Goal: Ask a question: Ask a question

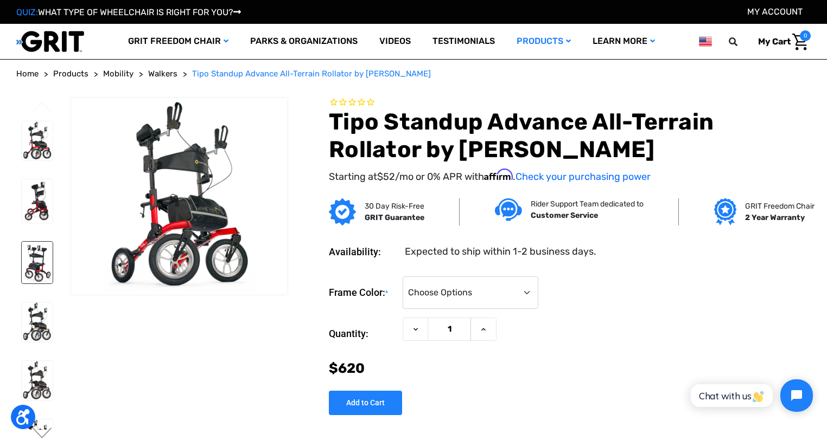
click at [36, 265] on img at bounding box center [37, 263] width 31 height 42
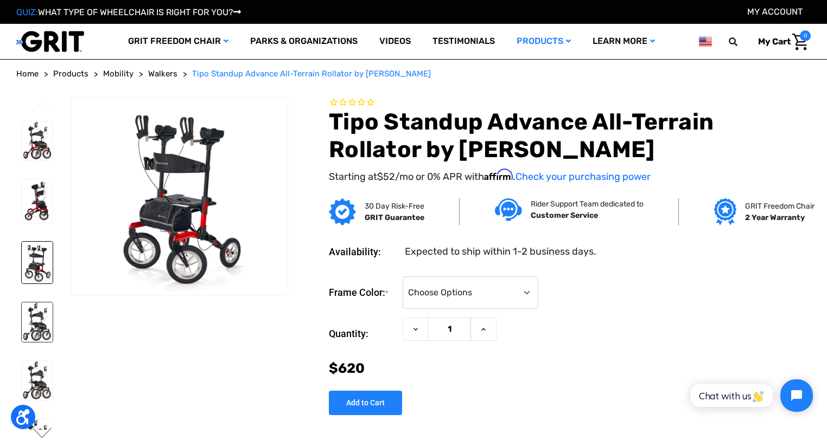
click at [43, 327] on img at bounding box center [37, 323] width 31 height 40
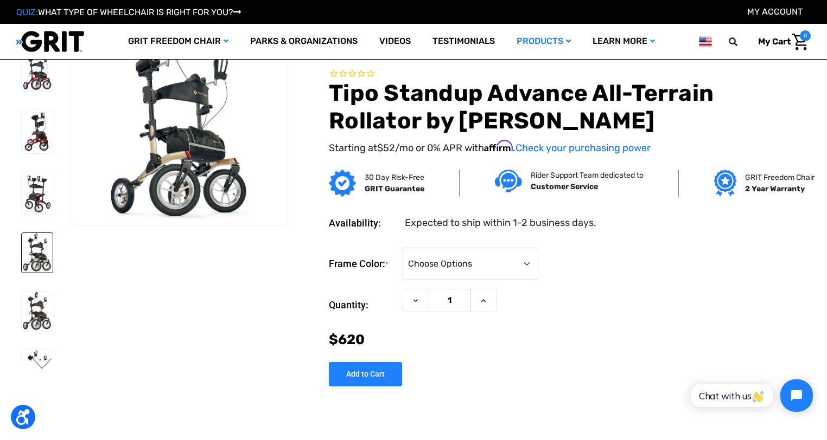
scroll to position [5, 0]
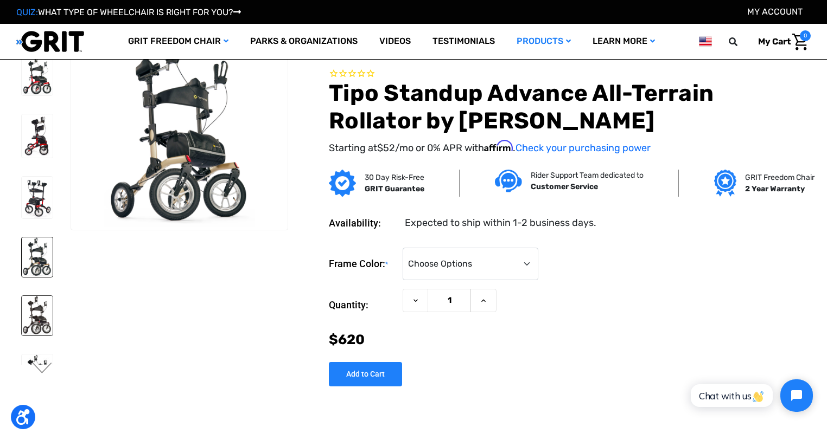
click at [46, 331] on img at bounding box center [37, 316] width 31 height 40
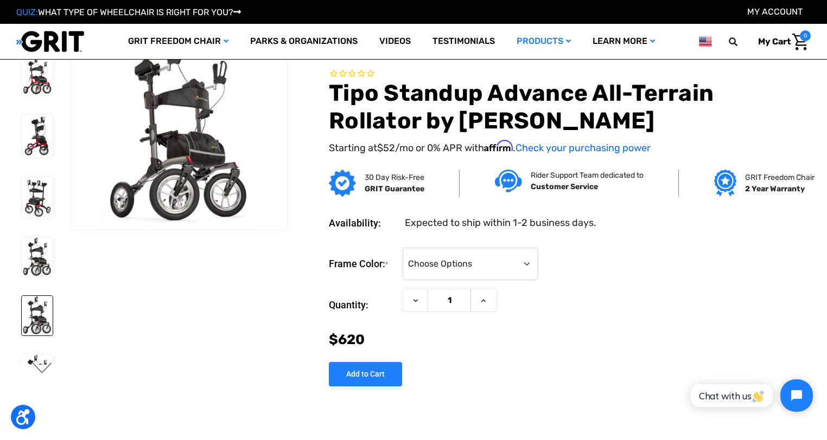
click at [42, 368] on button "Next" at bounding box center [42, 369] width 23 height 13
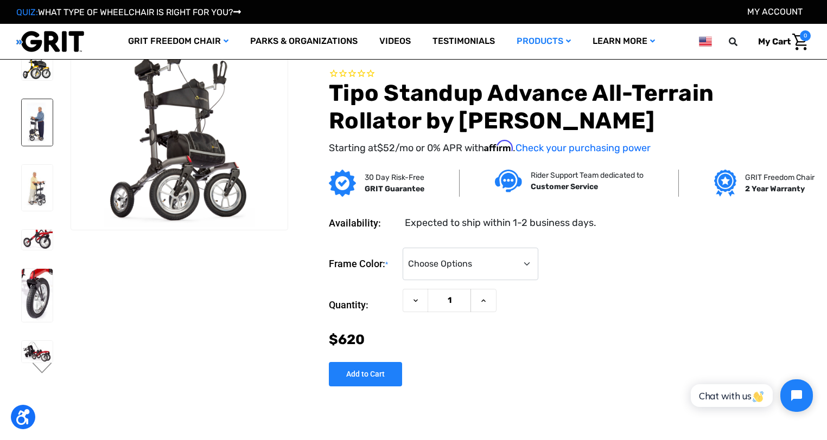
click at [36, 146] on img at bounding box center [37, 122] width 31 height 47
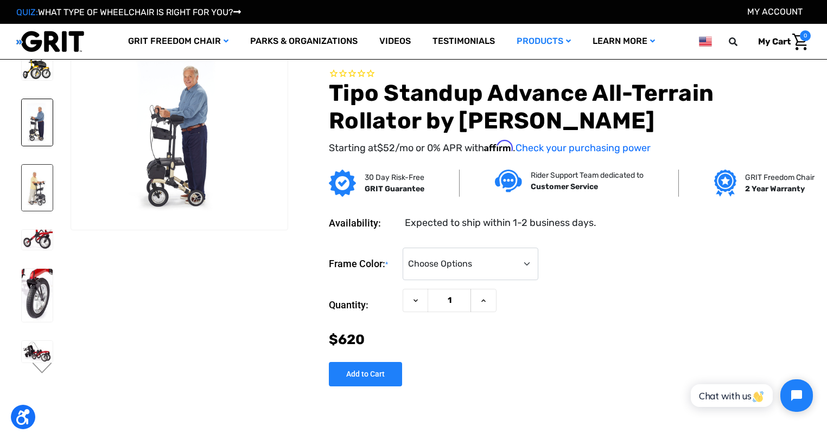
click at [40, 212] on img at bounding box center [37, 188] width 31 height 47
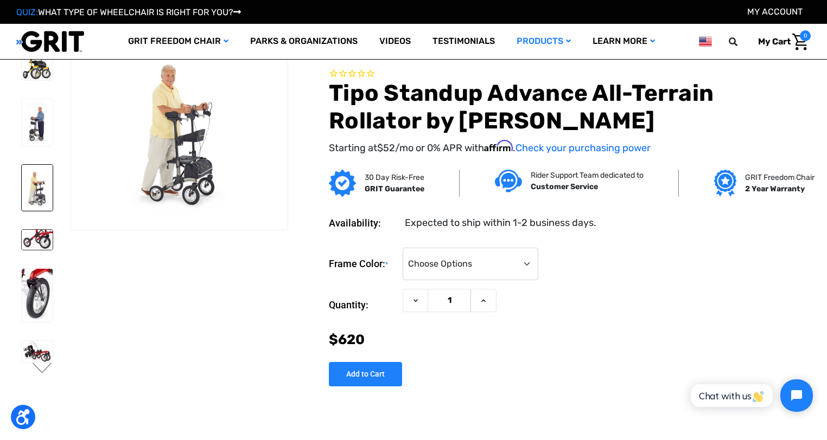
click at [42, 250] on img at bounding box center [37, 240] width 31 height 20
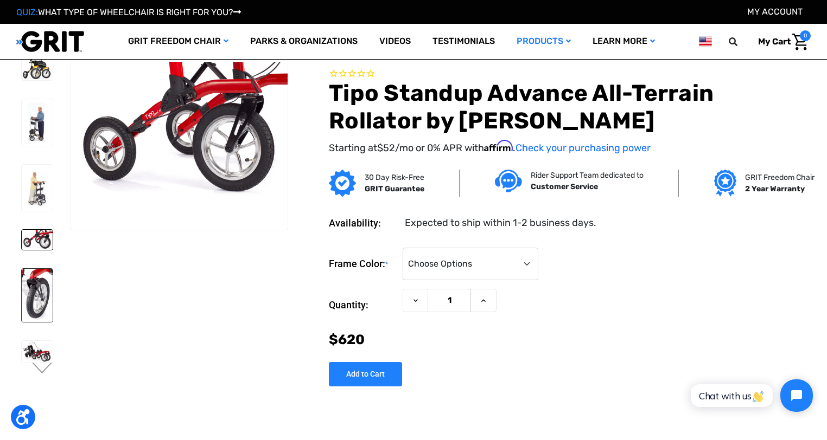
click at [36, 323] on img at bounding box center [37, 296] width 31 height 54
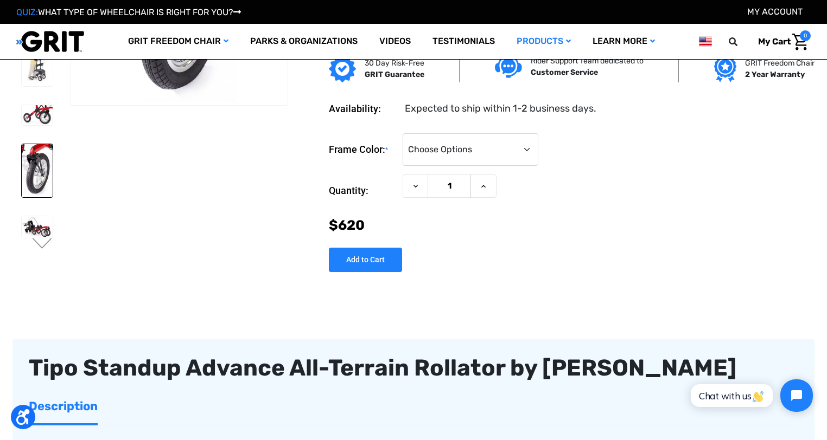
scroll to position [139, 0]
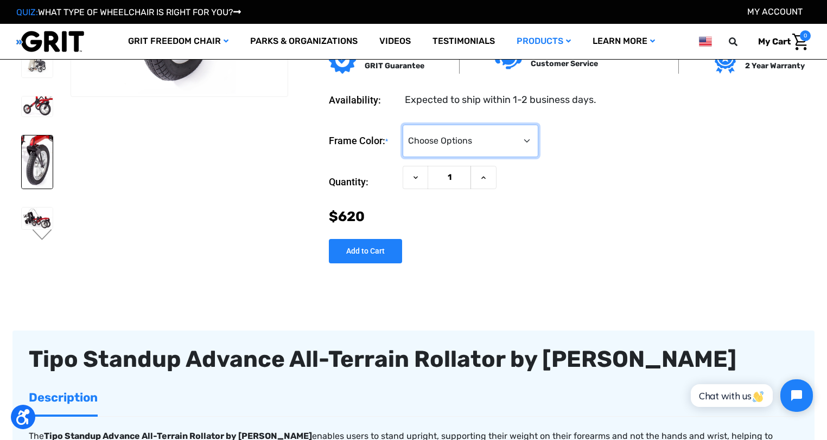
click at [538, 144] on select "Choose Options Metallic Champagne (Unavailable) Metallic Graphite (Unavailable)…" at bounding box center [470, 141] width 136 height 33
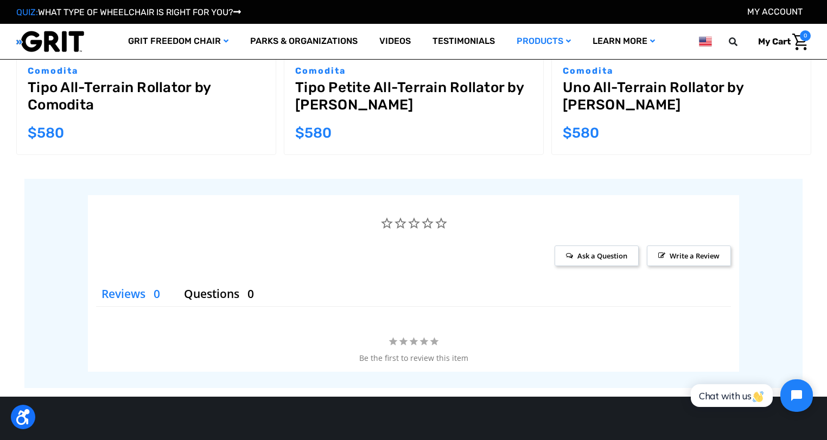
scroll to position [1824, 0]
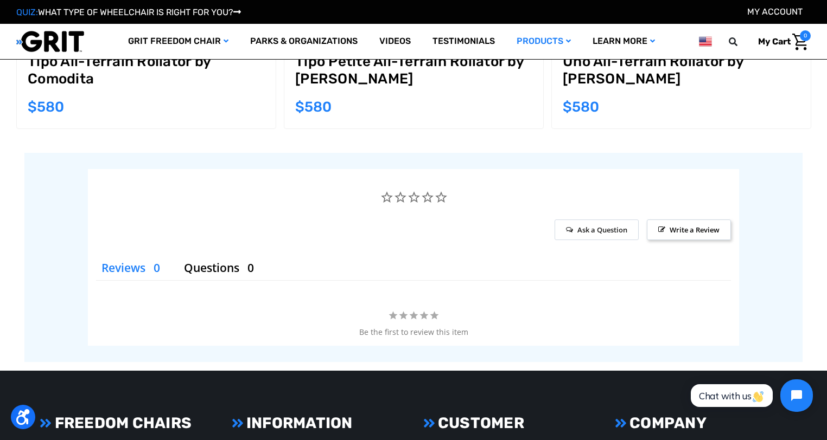
click at [590, 220] on span "Ask a Question" at bounding box center [596, 230] width 84 height 21
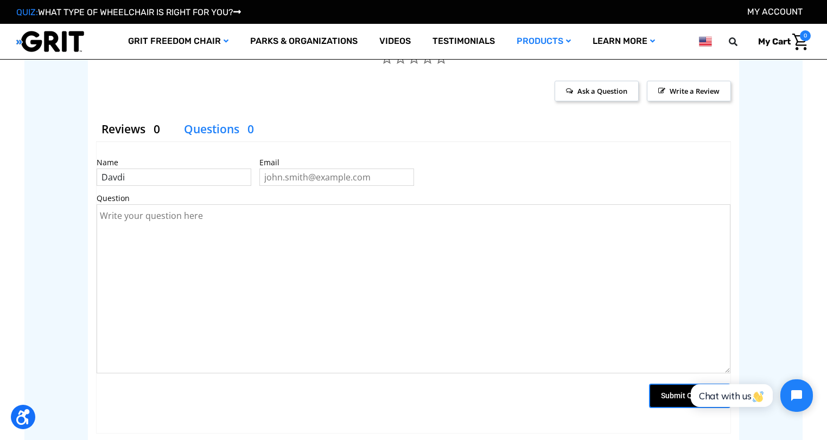
scroll to position [1960, 0]
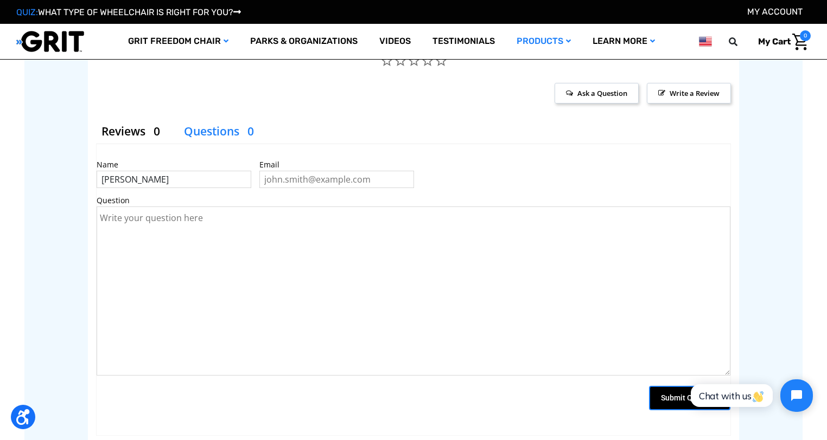
type input "[PERSON_NAME]"
type input "Rice"
click at [235, 253] on textarea "What is the return policy should I find this unsuii" at bounding box center [414, 291] width 634 height 169
type textarea "What is the return policy should I find this unsuitable for my needs?"
click at [169, 171] on input "[PERSON_NAME]" at bounding box center [174, 179] width 155 height 17
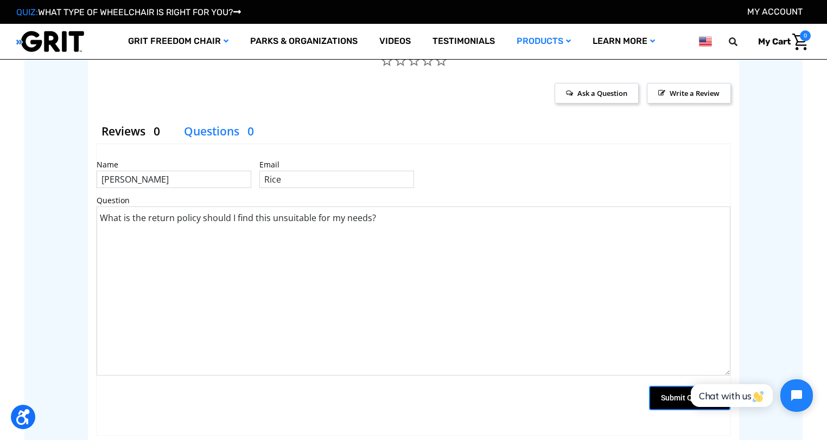
type input "[PERSON_NAME]"
type input "d"
click at [182, 171] on input "[PERSON_NAME]" at bounding box center [174, 179] width 155 height 17
type input "[EMAIL_ADDRESS][DOMAIN_NAME]"
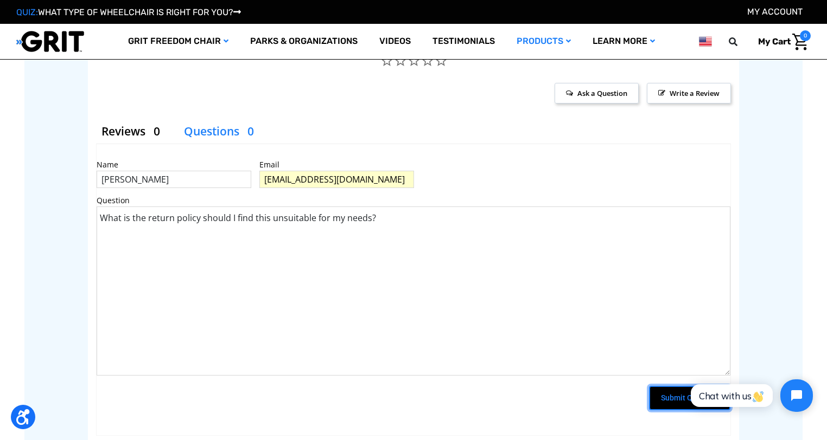
click at [677, 386] on input "Submit Question" at bounding box center [689, 398] width 81 height 24
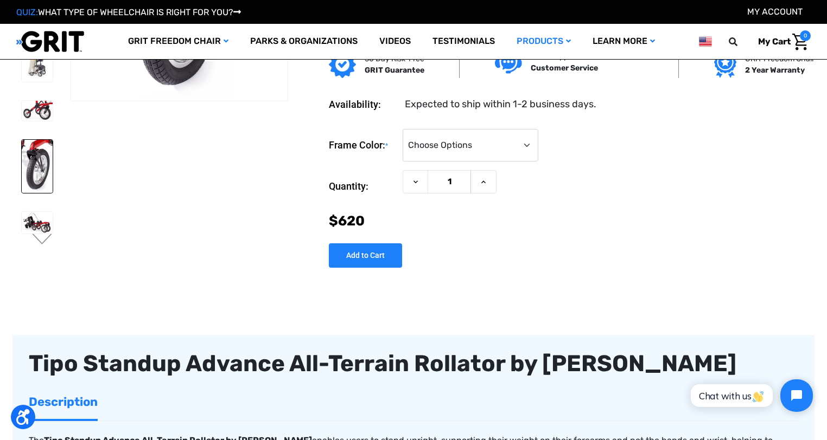
scroll to position [0, 0]
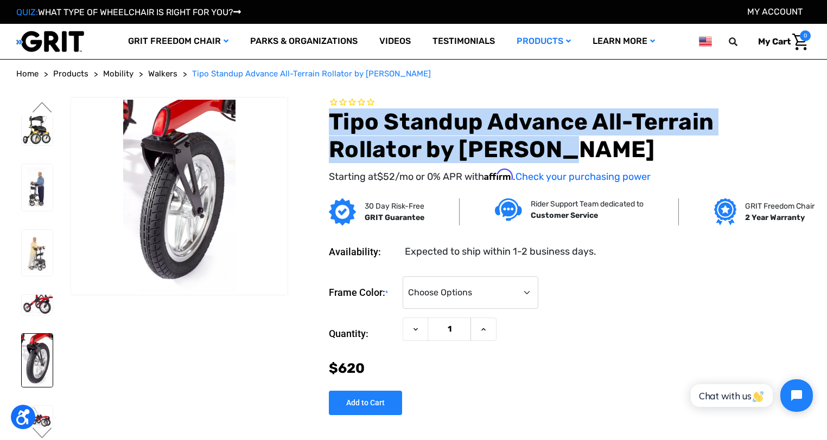
drag, startPoint x: 594, startPoint y: 153, endPoint x: 354, endPoint y: 126, distance: 241.2
click at [354, 126] on h1 "Tipo Standup Advance All-Terrain Rollator by [PERSON_NAME]" at bounding box center [570, 135] width 482 height 55
copy h1 "Tipo Standup Advance All-Terrain Rollator by [PERSON_NAME]"
